Goal: Contribute content

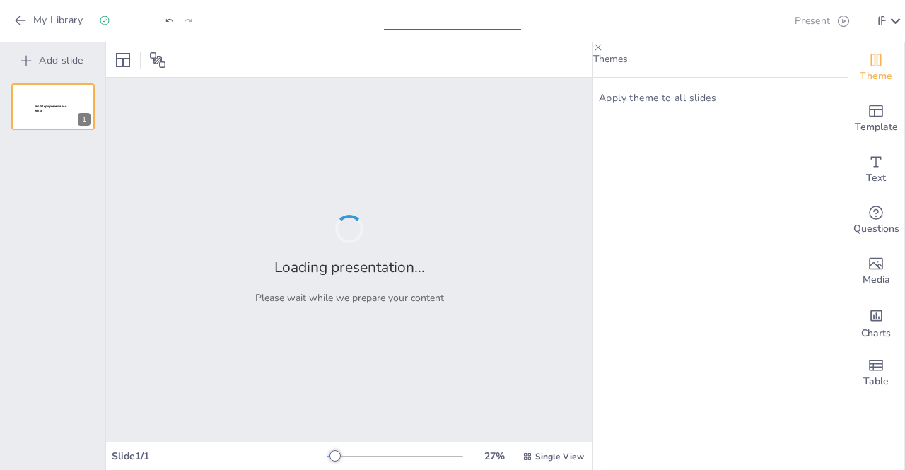
type input "Una habitación propia - [US_STATE][PERSON_NAME]"
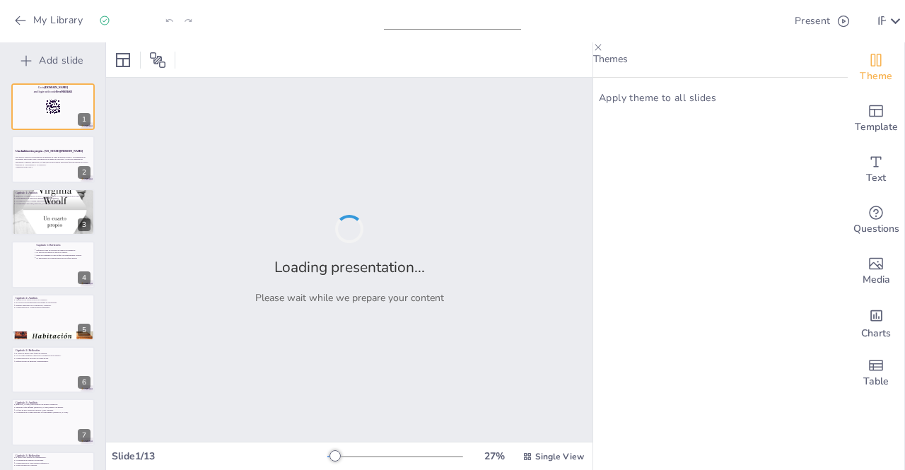
checkbox input "true"
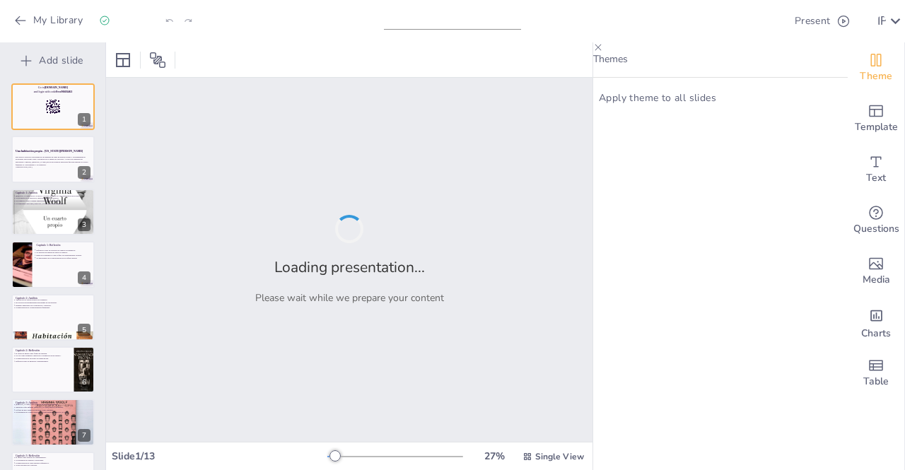
checkbox input "true"
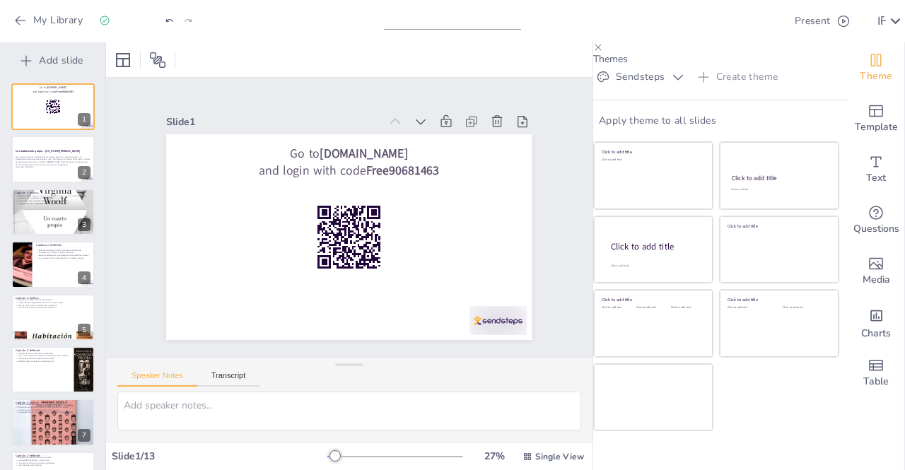
checkbox input "true"
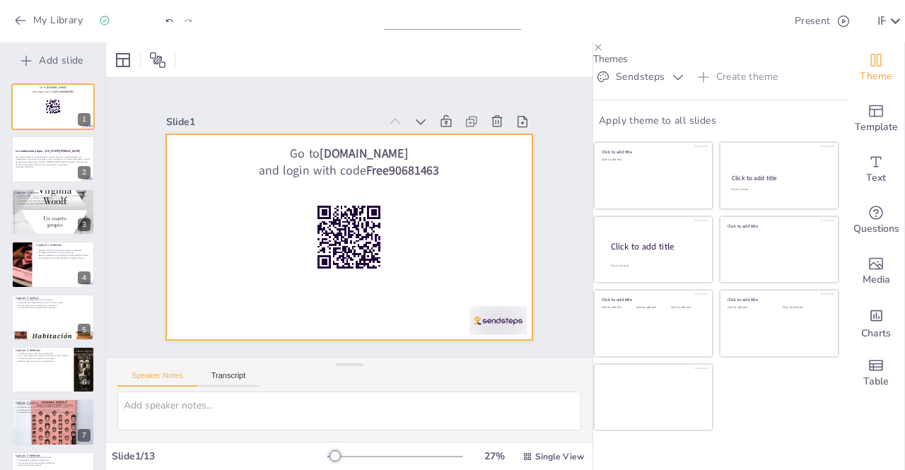
checkbox input "true"
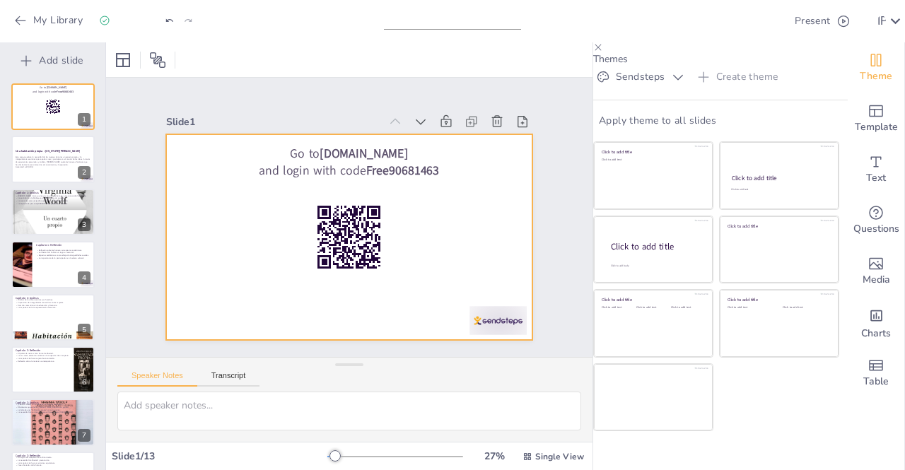
checkbox input "true"
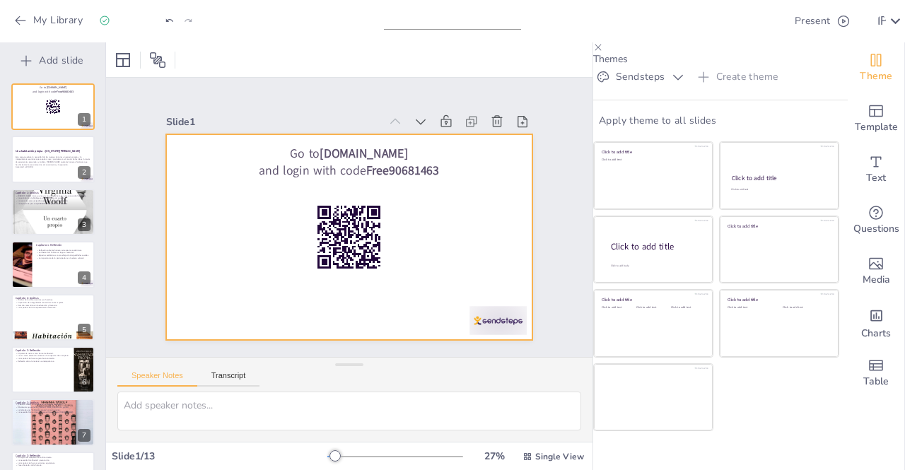
checkbox input "true"
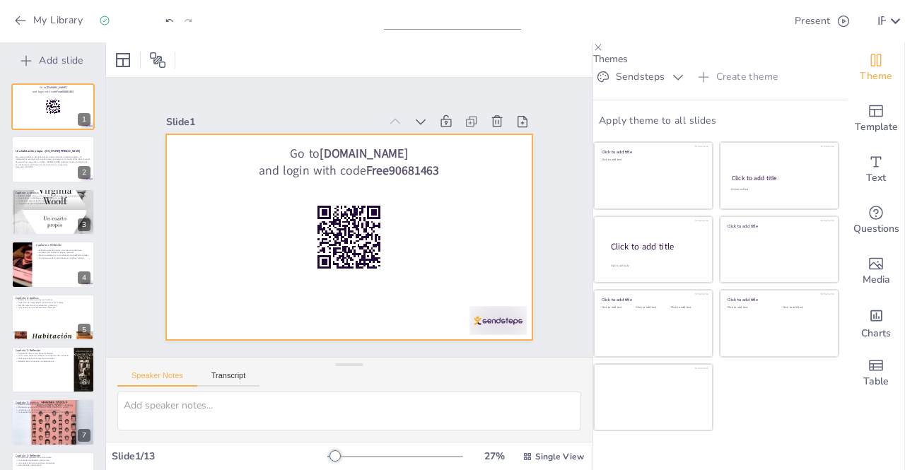
checkbox input "true"
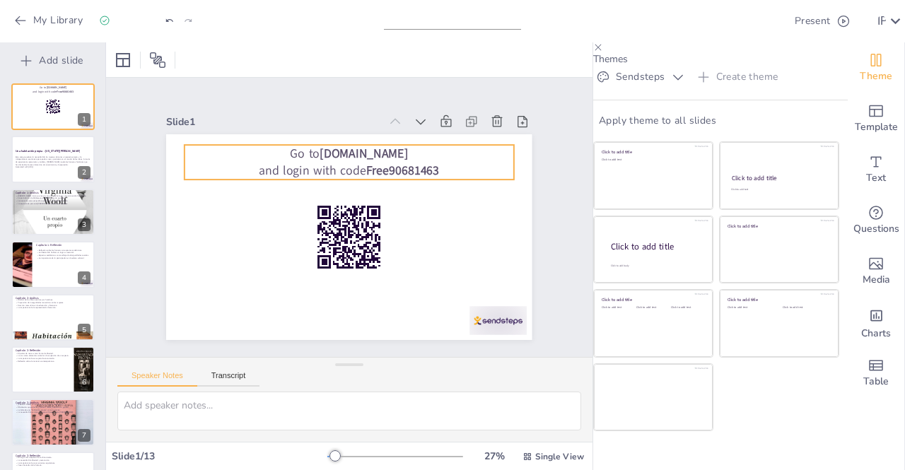
checkbox input "true"
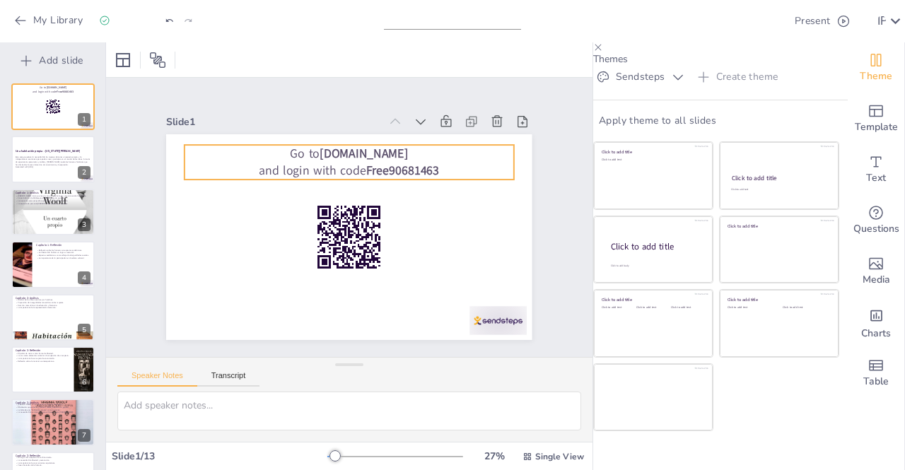
checkbox input "true"
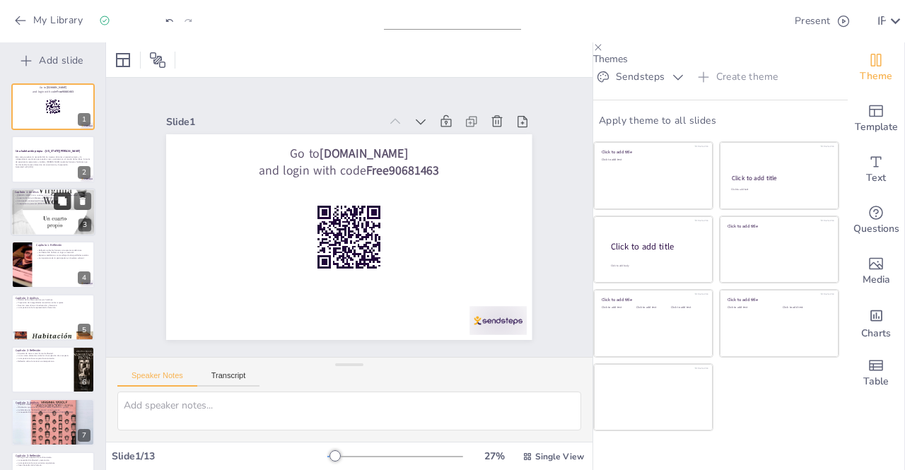
click at [68, 199] on button at bounding box center [62, 200] width 17 height 17
type textarea "[PERSON_NAME] comienza su ensayo con una experiencia personal que destaca la ex…"
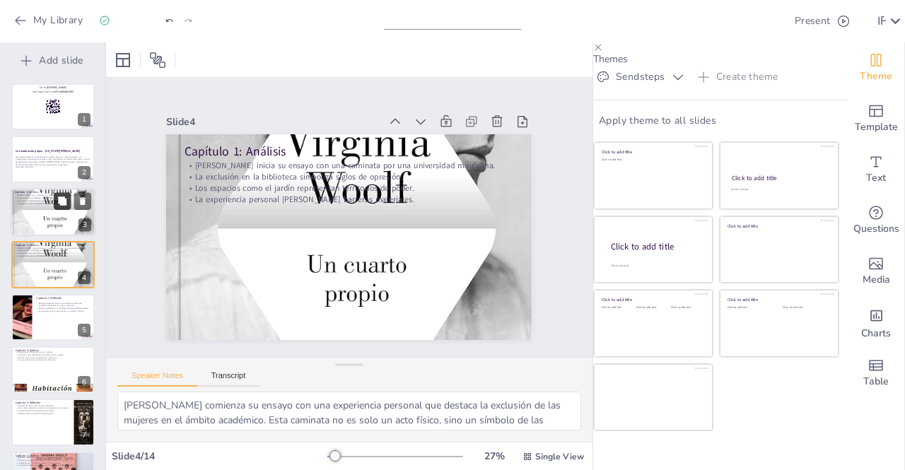
checkbox input "true"
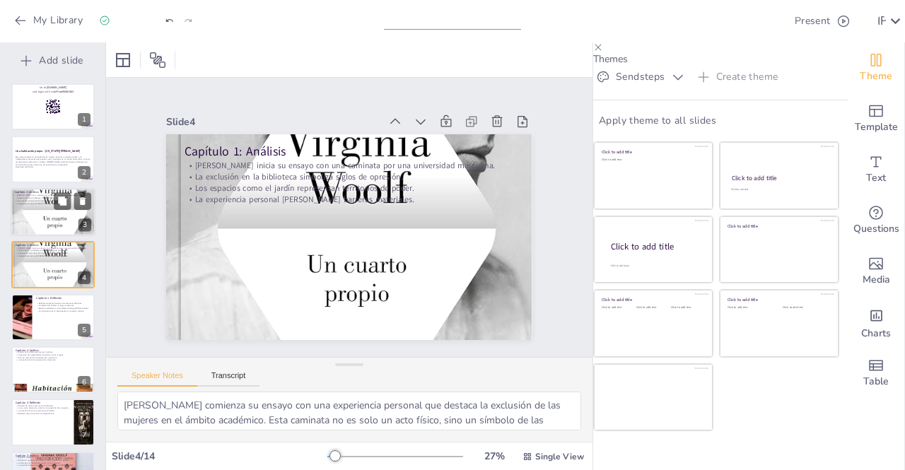
checkbox input "true"
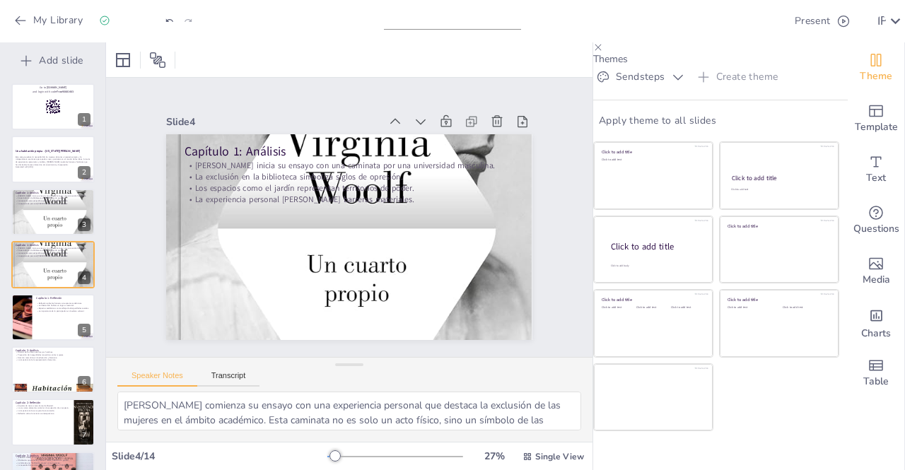
checkbox input "true"
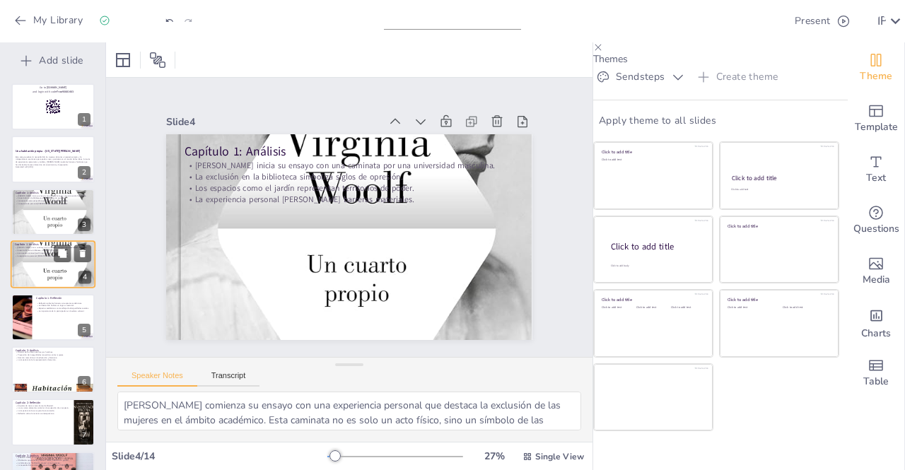
checkbox input "true"
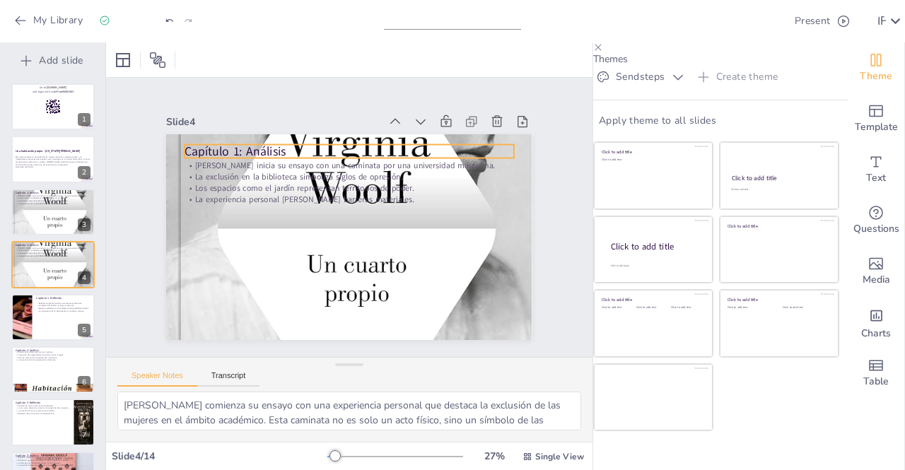
checkbox input "true"
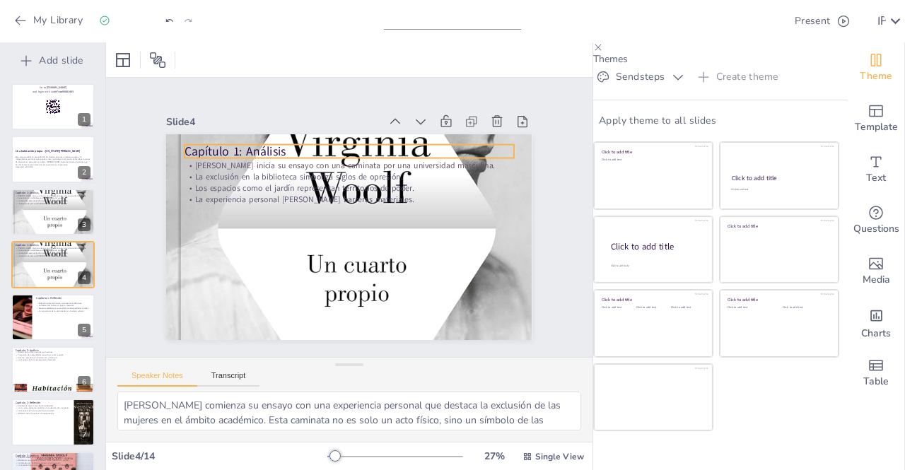
checkbox input "true"
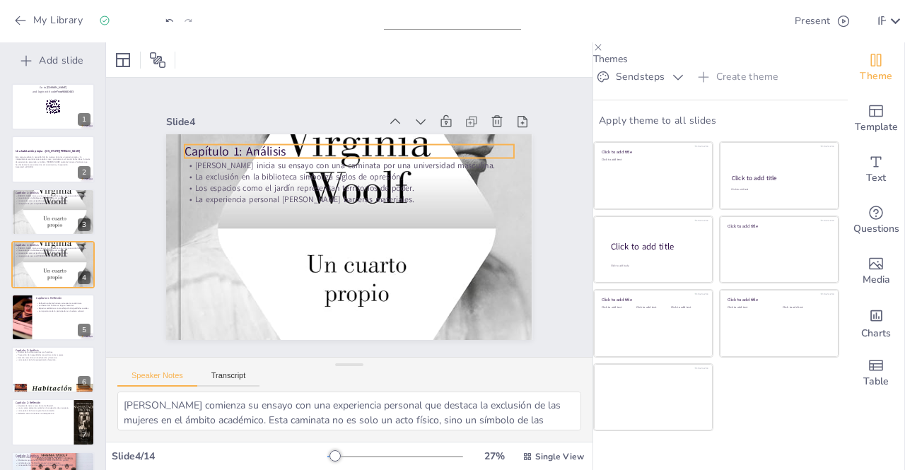
checkbox input "true"
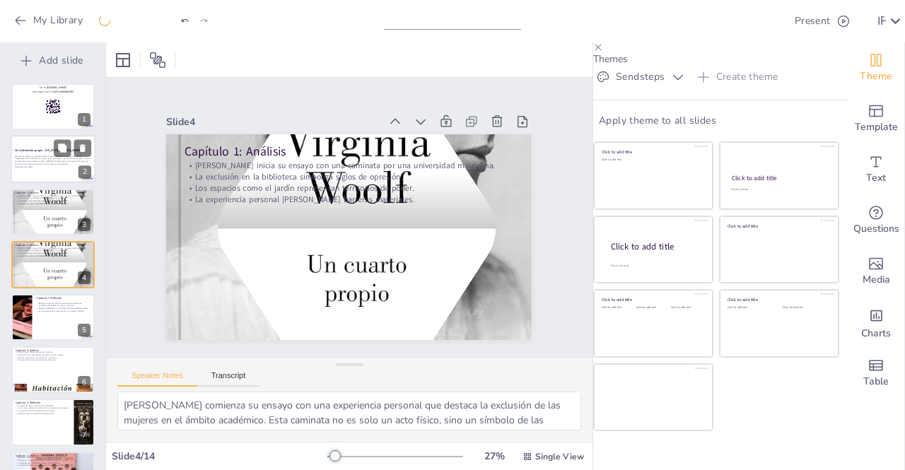
checkbox input "true"
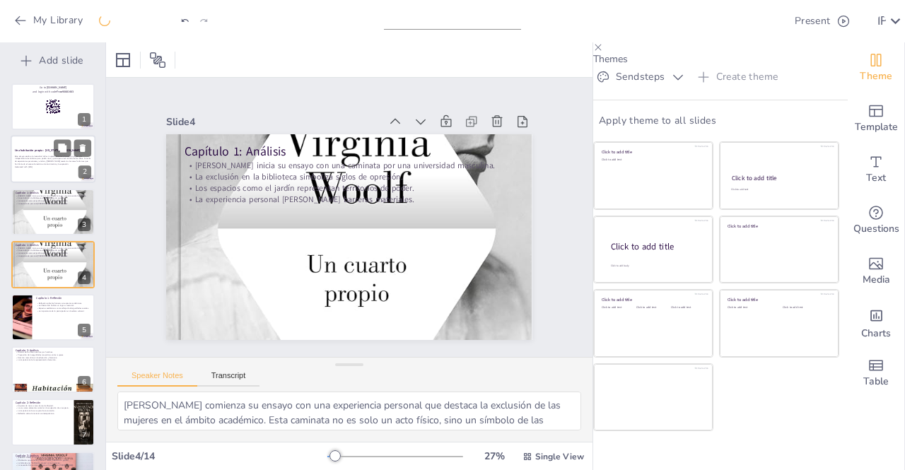
checkbox input "true"
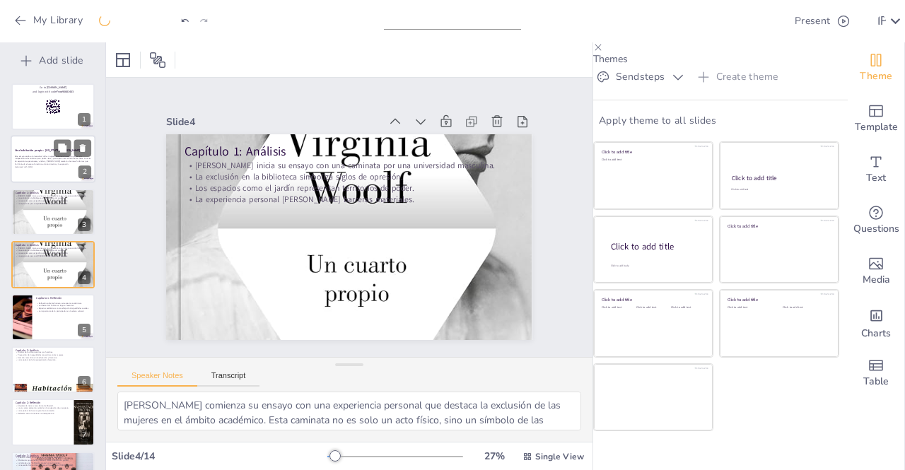
checkbox input "true"
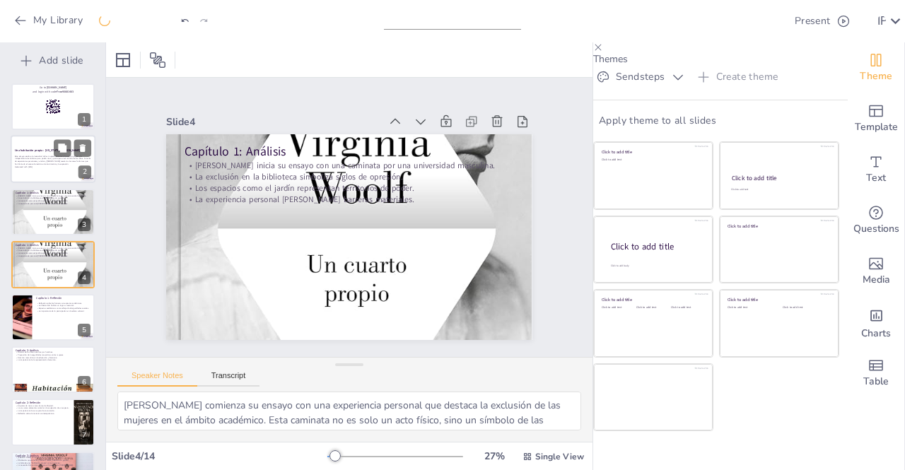
checkbox input "true"
click at [42, 168] on div "Este ensayo explora la necesidad de las mujeres de tener un espacio propio y la…" at bounding box center [53, 161] width 76 height 17
checkbox input "true"
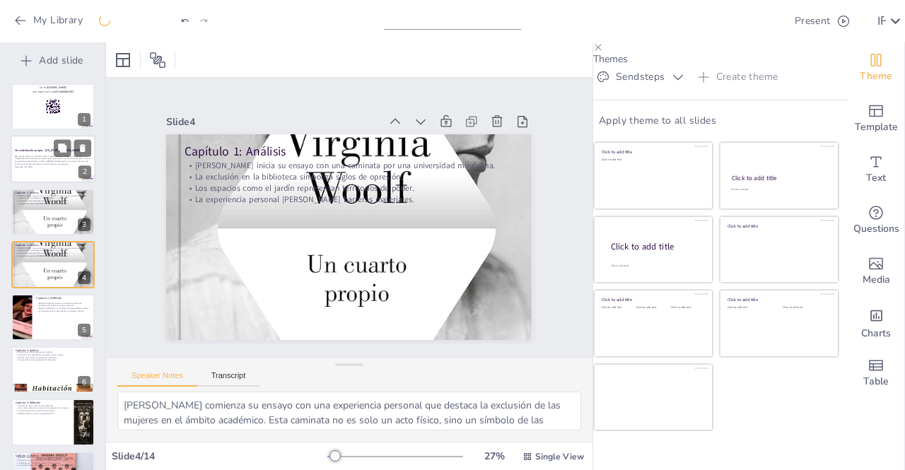
checkbox input "true"
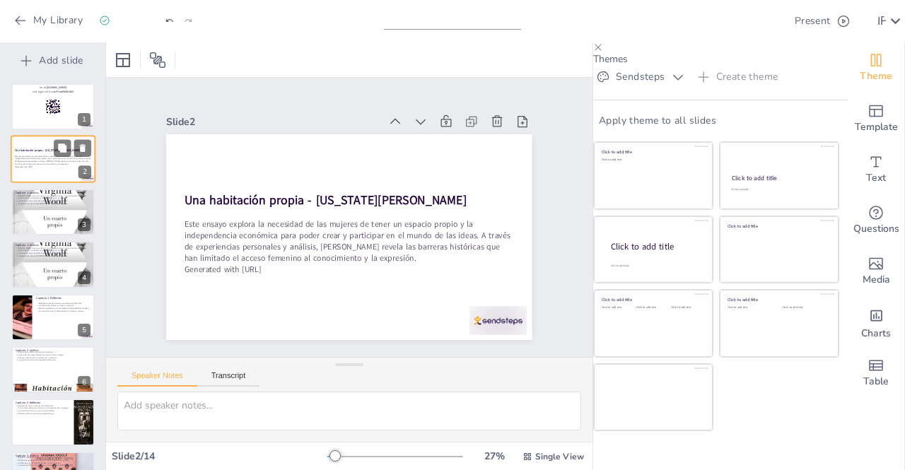
checkbox input "true"
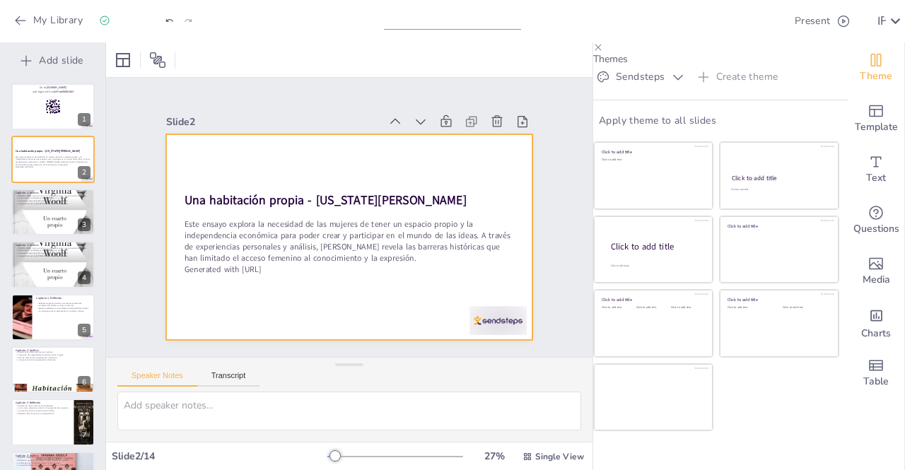
checkbox input "true"
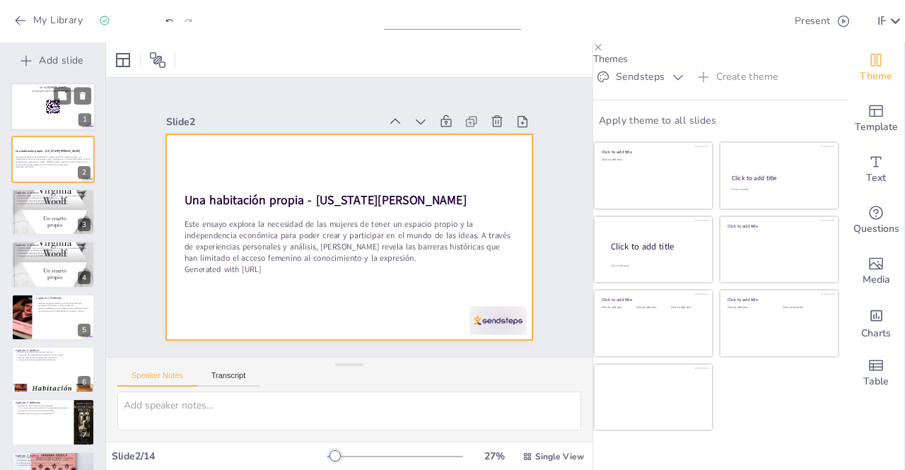
checkbox input "true"
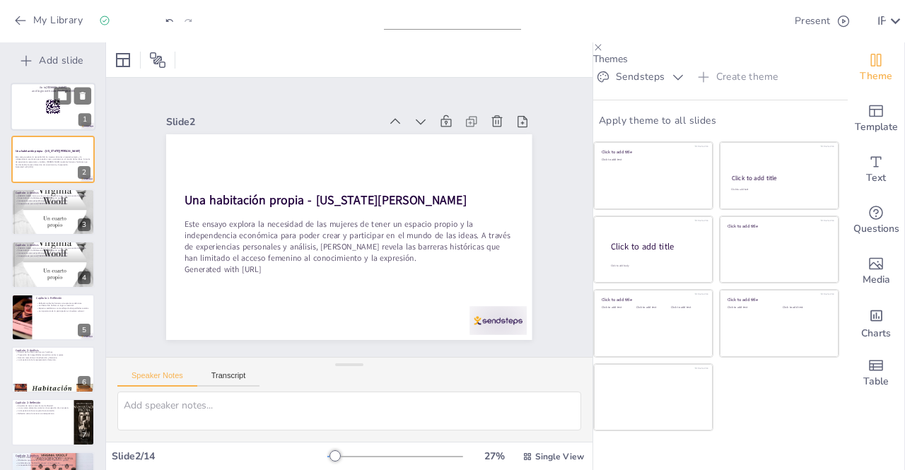
checkbox input "true"
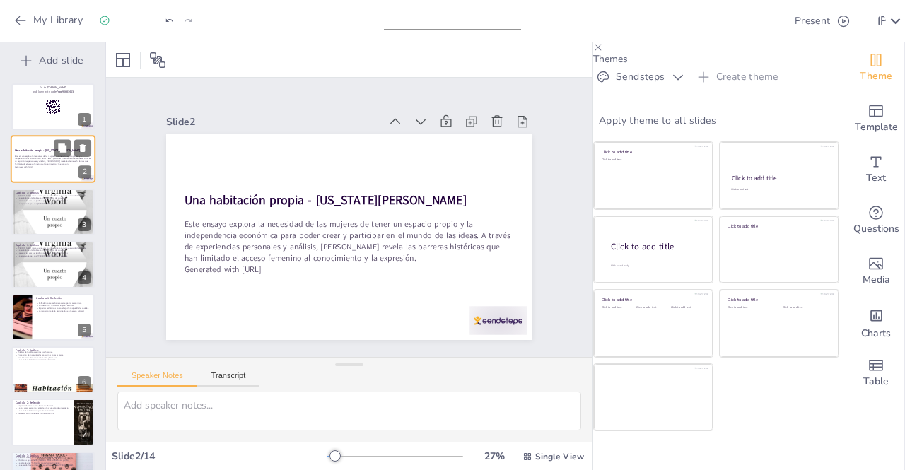
checkbox input "true"
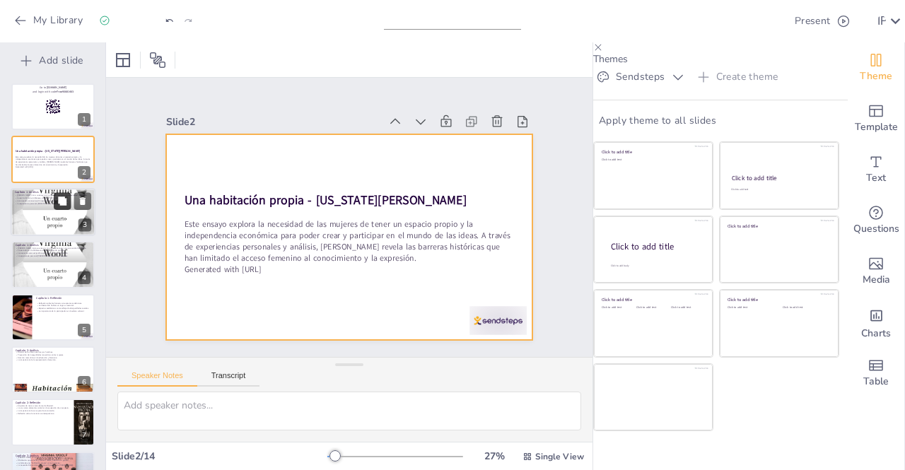
checkbox input "true"
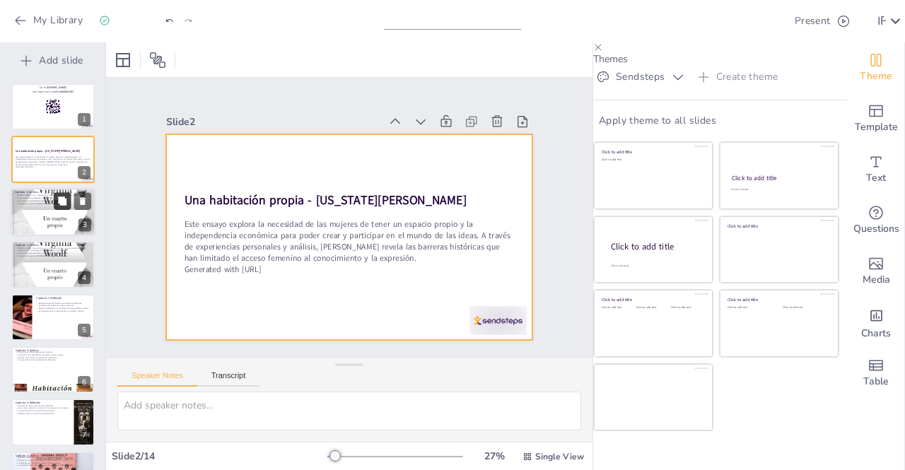
checkbox input "true"
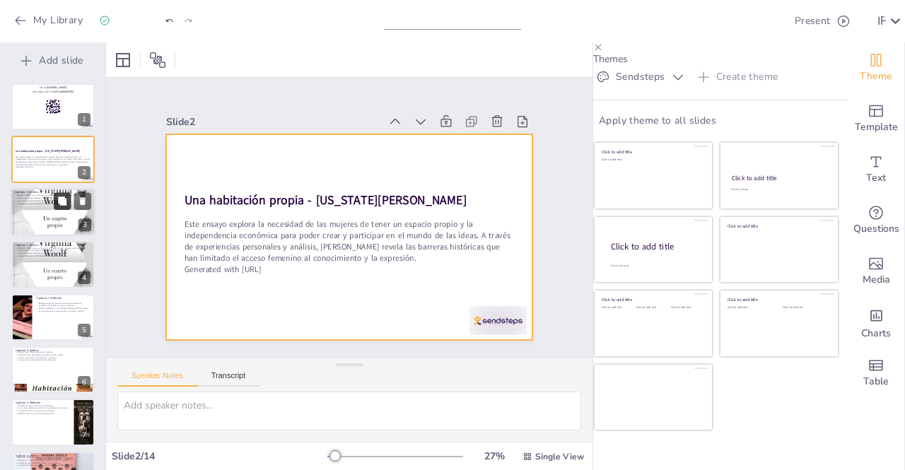
checkbox input "true"
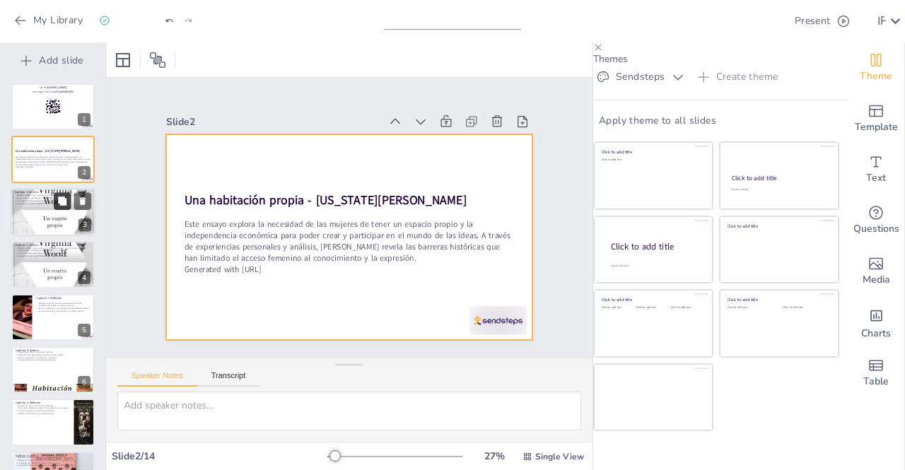
checkbox input "true"
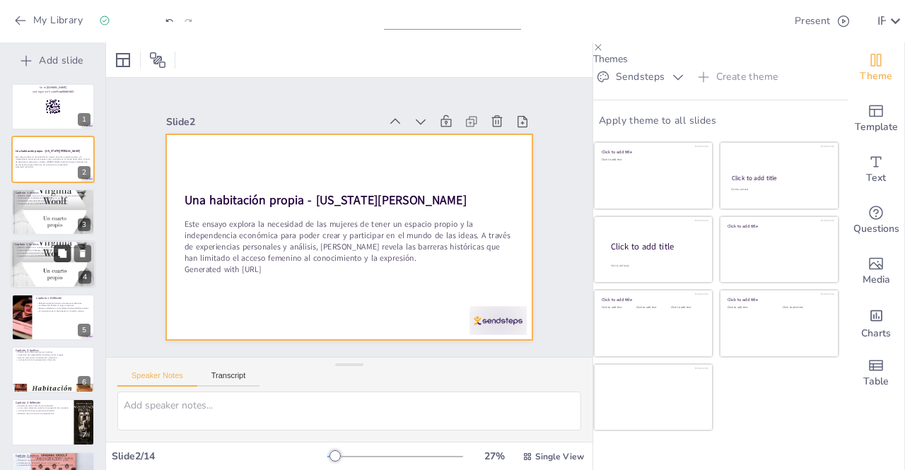
checkbox input "true"
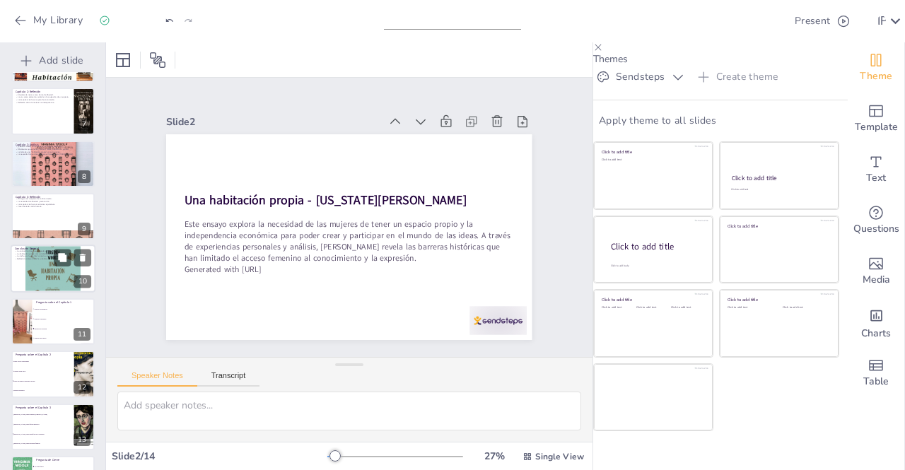
checkbox input "true"
click at [48, 268] on div at bounding box center [53, 268] width 85 height 85
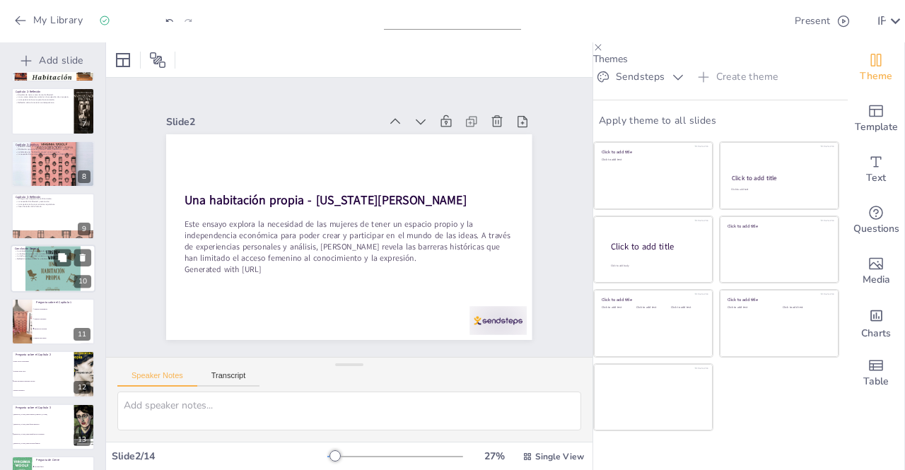
type textarea "[PERSON_NAME] establece una conexión clara entre el espacio y la libertad. Esta…"
checkbox input "true"
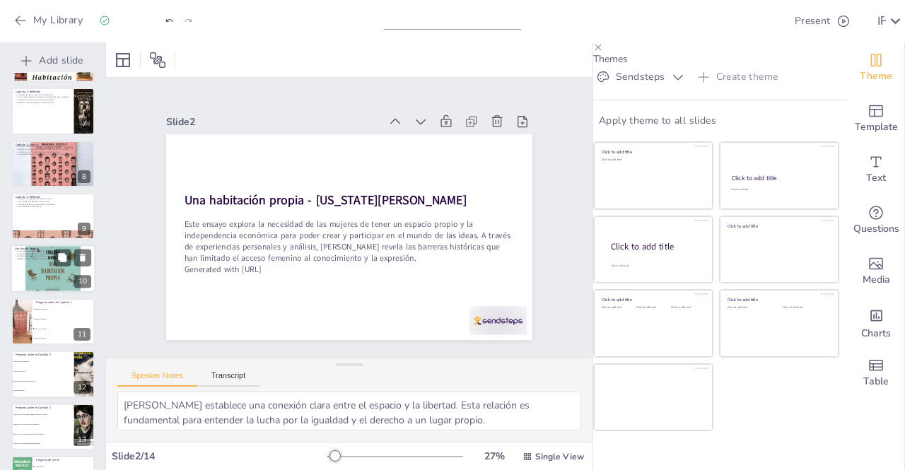
scroll to position [309, 0]
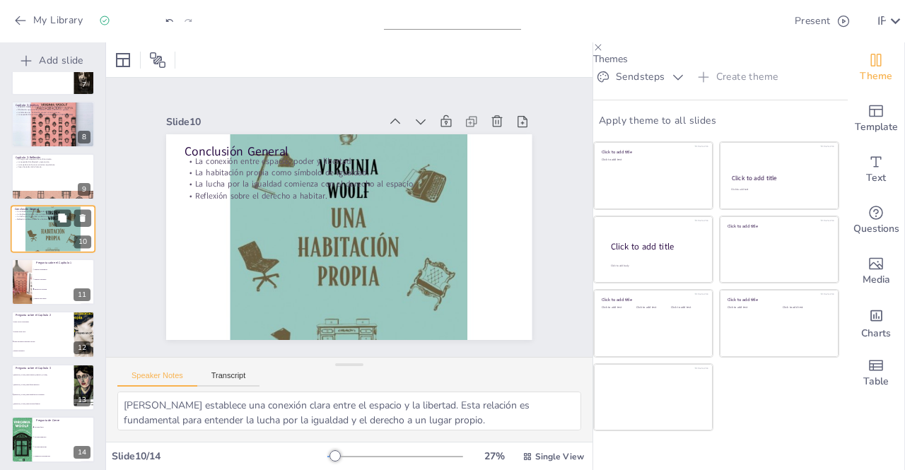
checkbox input "true"
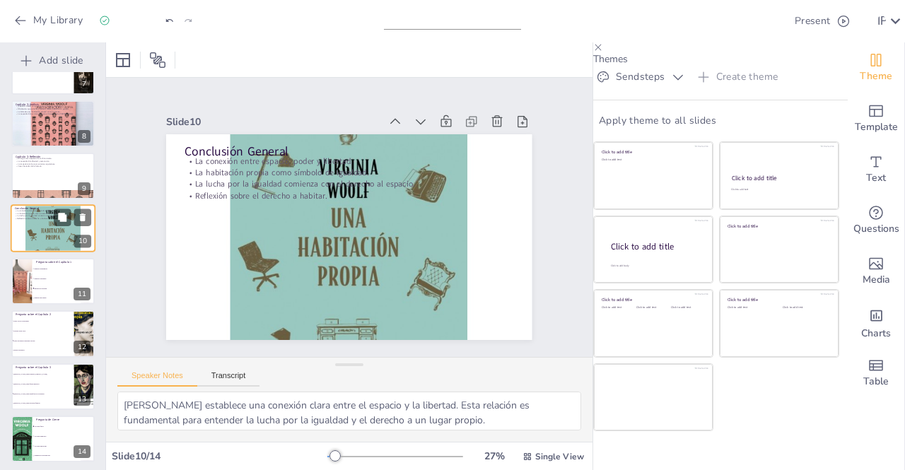
checkbox input "true"
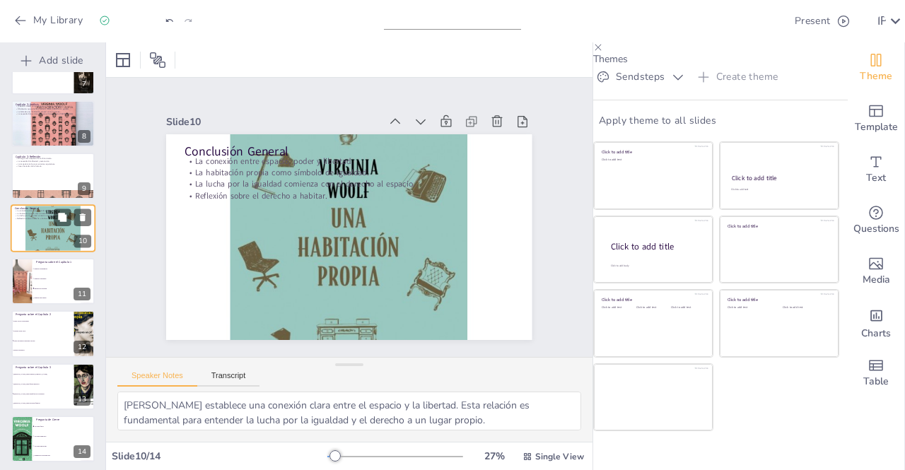
scroll to position [355, 0]
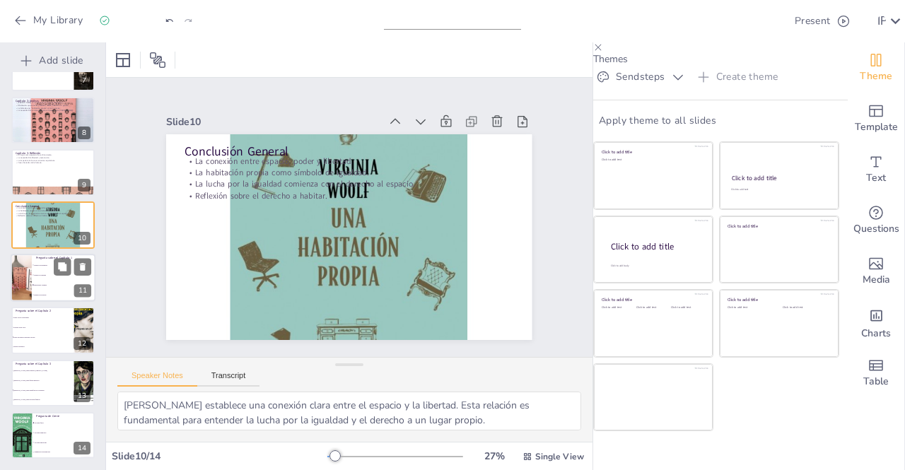
checkbox input "true"
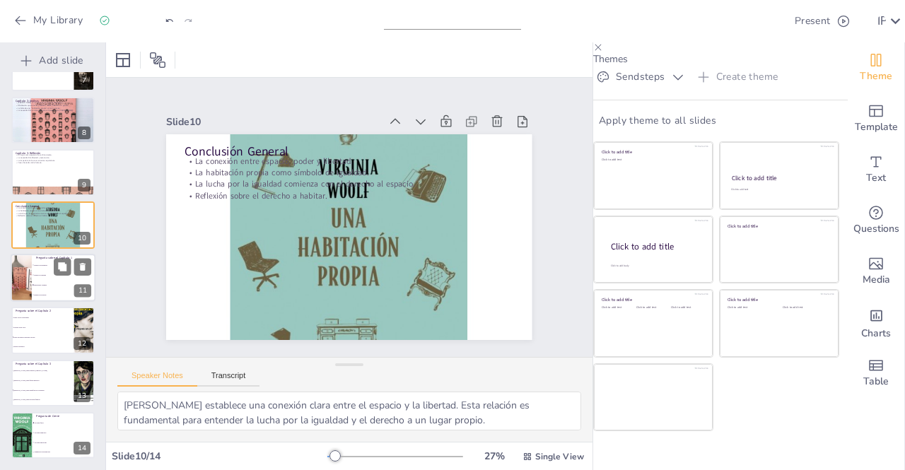
checkbox input "true"
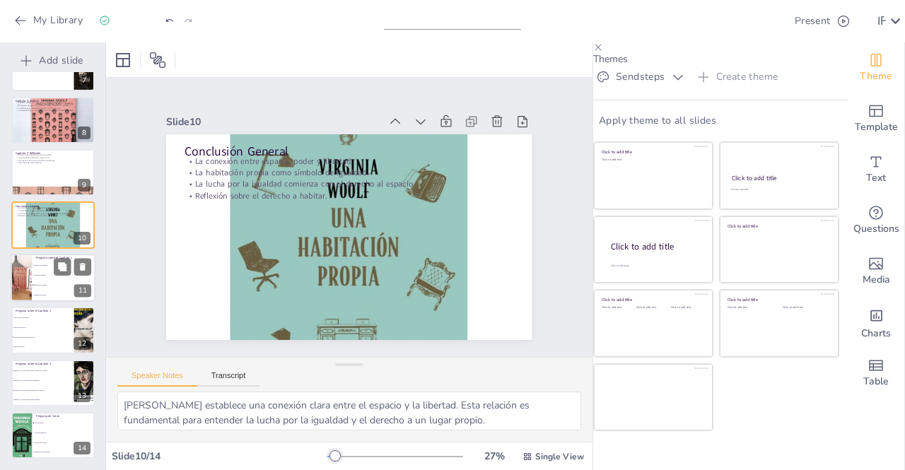
checkbox input "true"
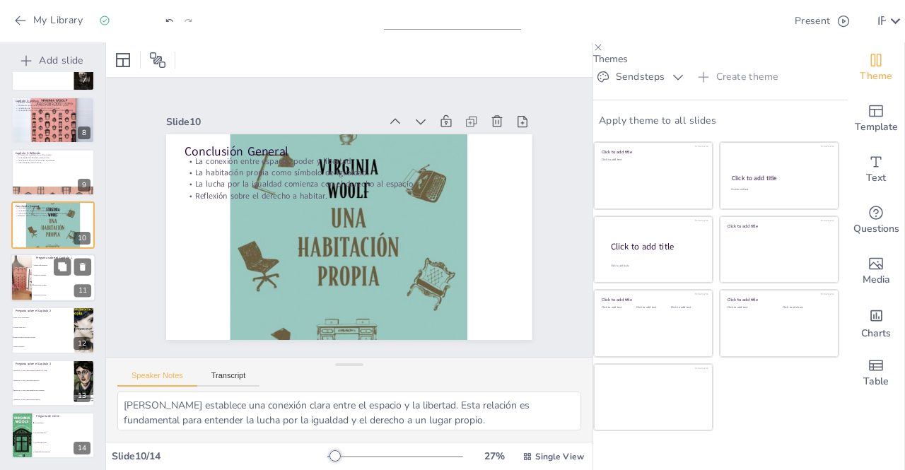
checkbox input "true"
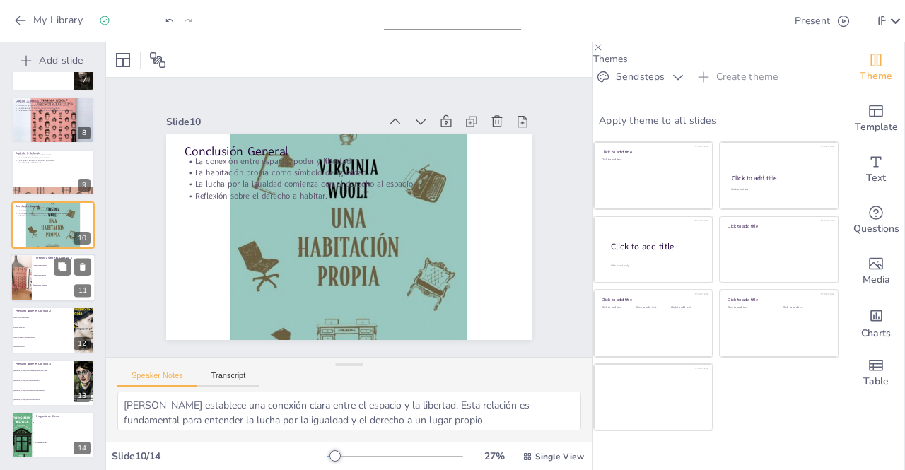
checkbox input "true"
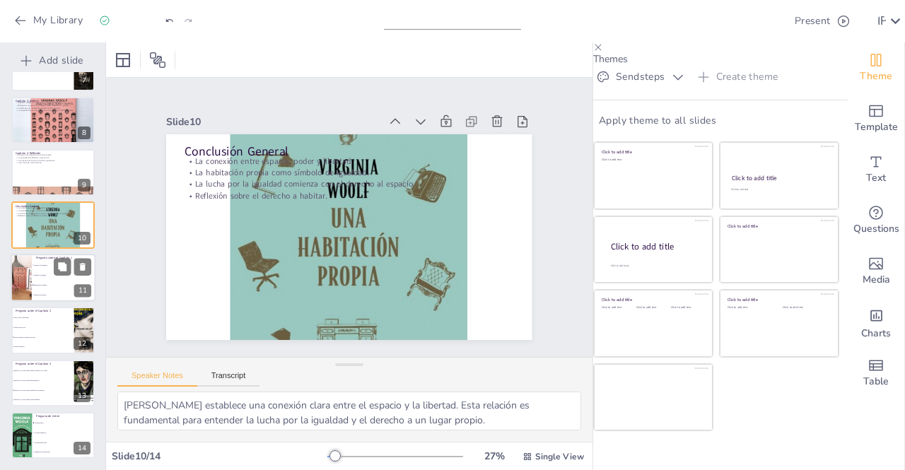
checkbox input "true"
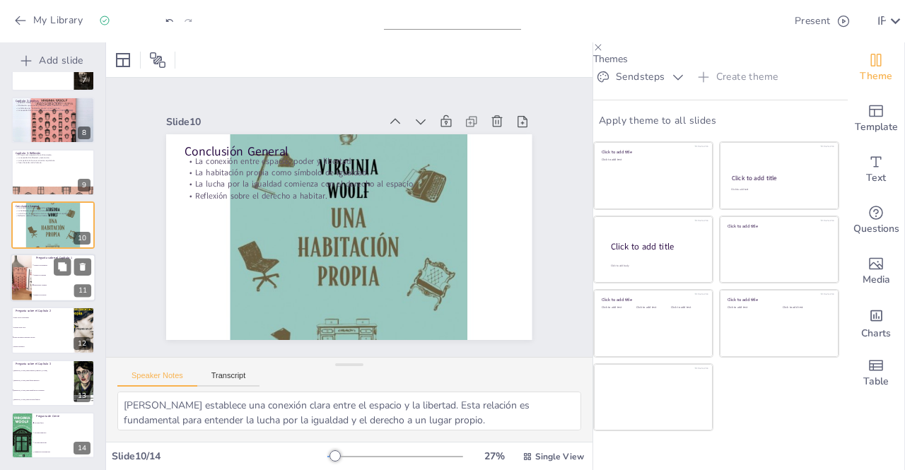
checkbox input "true"
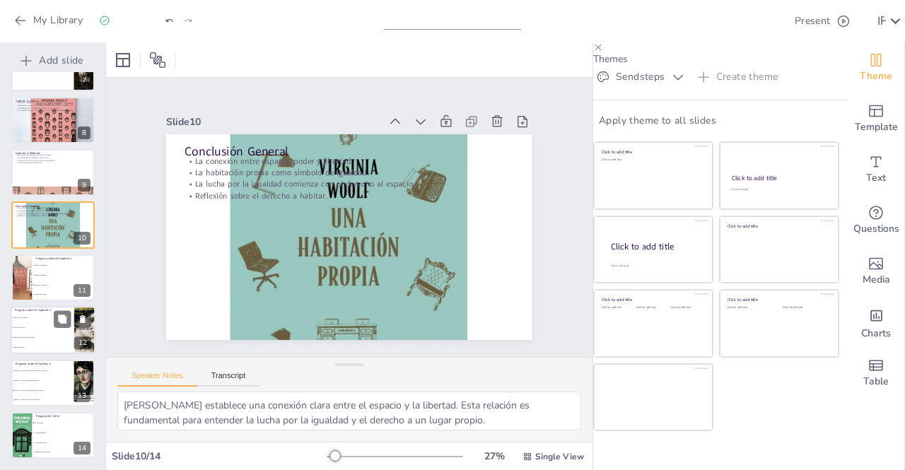
checkbox input "true"
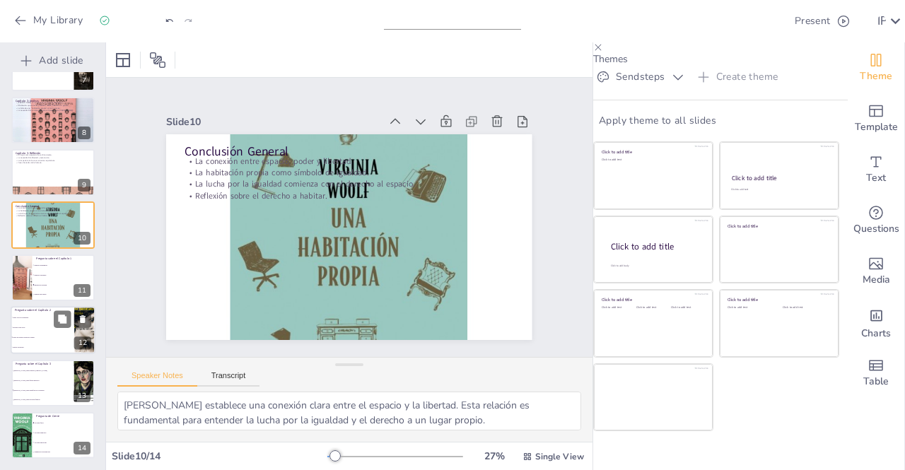
checkbox input "true"
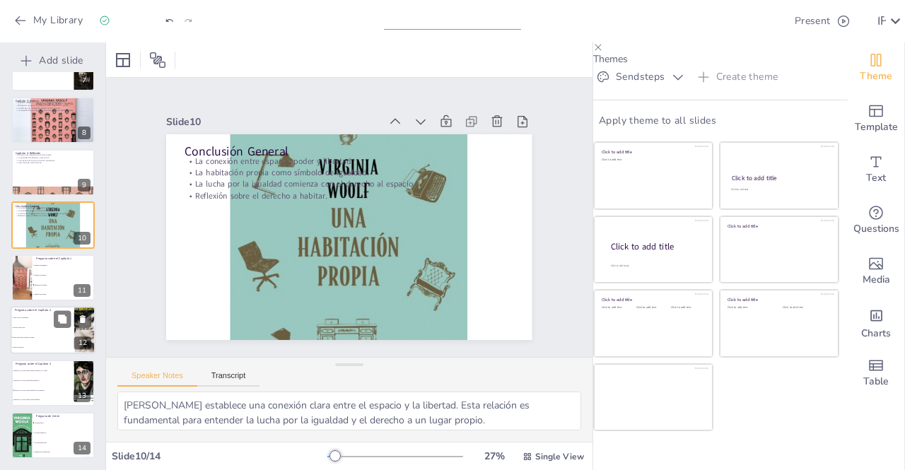
checkbox input "true"
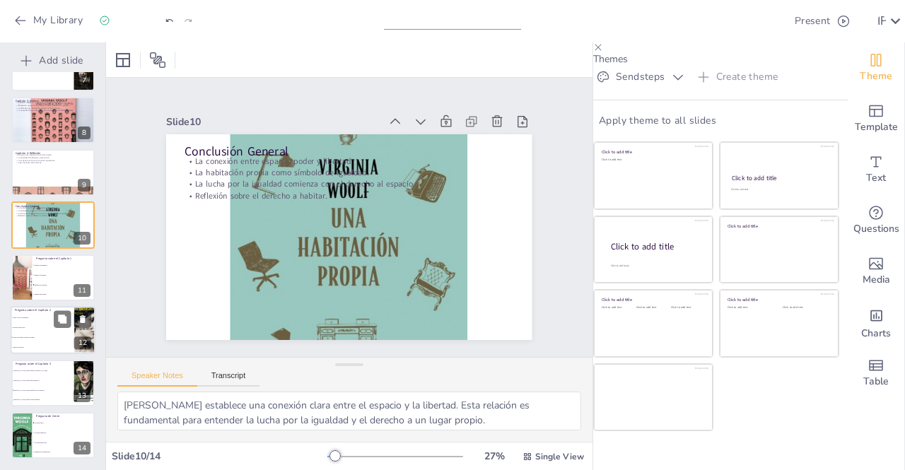
click at [48, 313] on li "Tener voz en la literatura" at bounding box center [43, 318] width 64 height 10
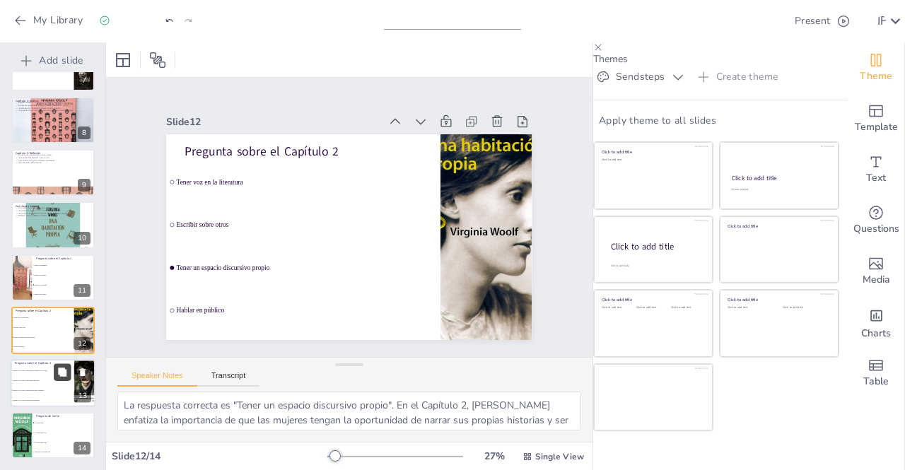
click at [60, 369] on icon at bounding box center [62, 372] width 8 height 8
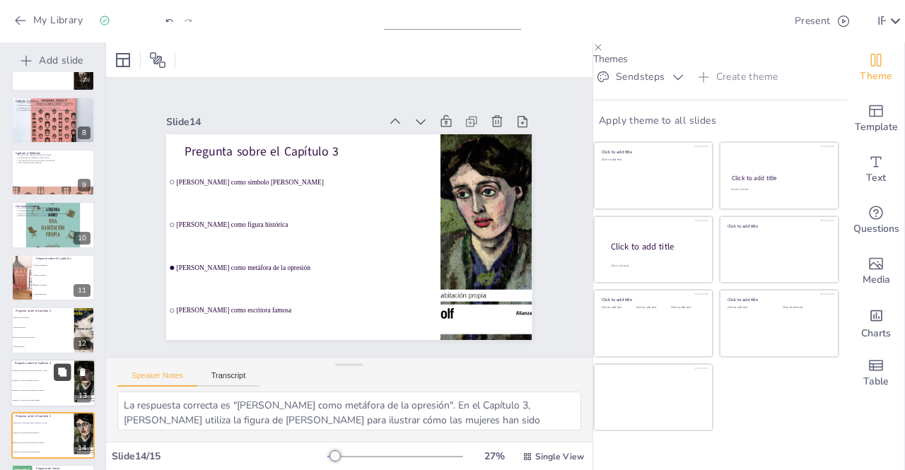
scroll to position [407, 0]
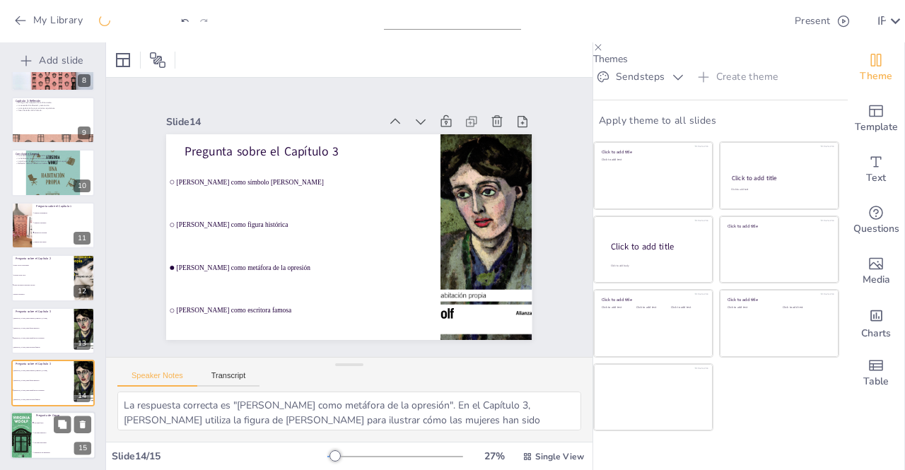
click at [54, 449] on li "Ninguna de las anteriores" at bounding box center [64, 453] width 64 height 10
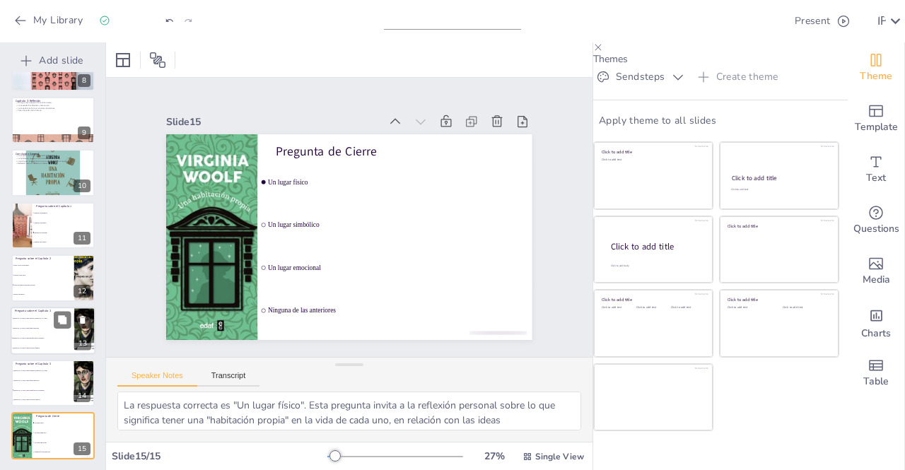
scroll to position [0, 0]
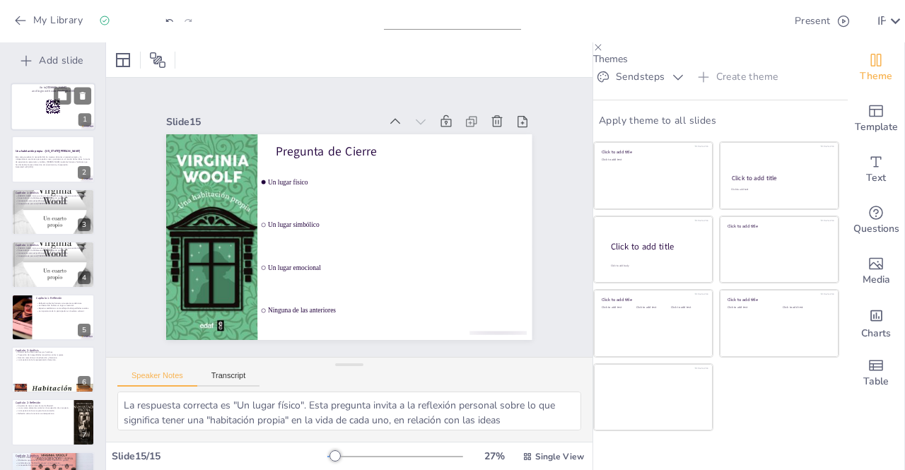
click at [36, 112] on div at bounding box center [53, 107] width 85 height 48
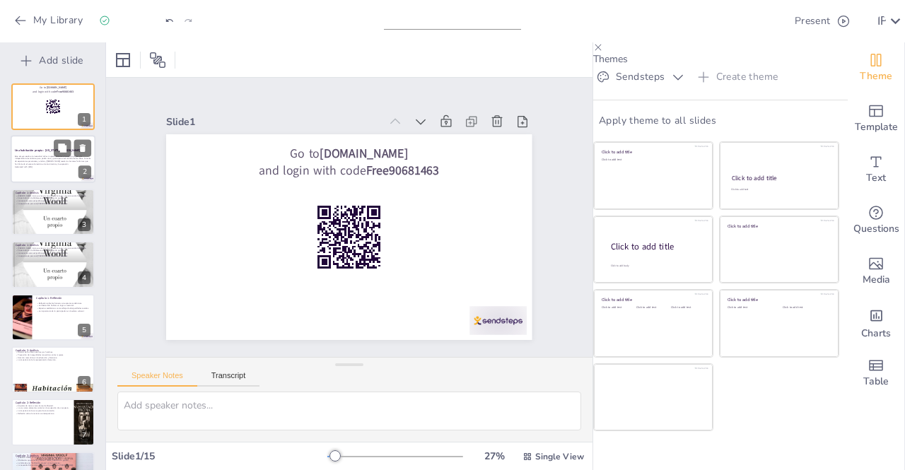
click at [53, 171] on div at bounding box center [53, 160] width 85 height 48
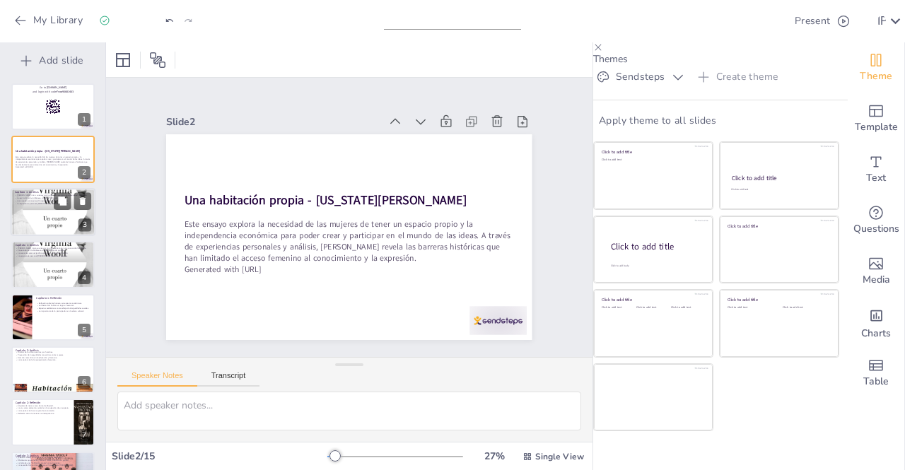
click at [47, 217] on div at bounding box center [53, 212] width 85 height 131
